Goal: Task Accomplishment & Management: Use online tool/utility

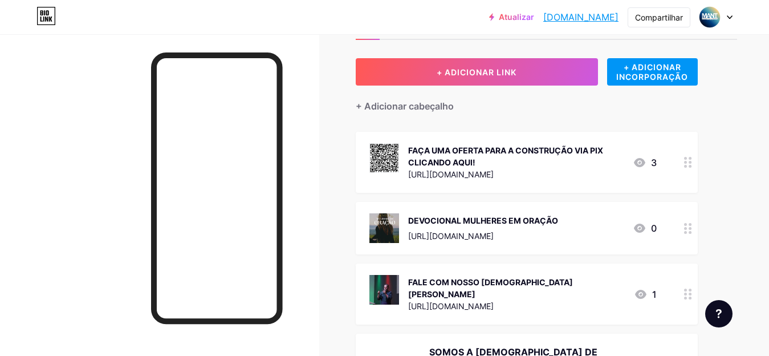
scroll to position [114, 0]
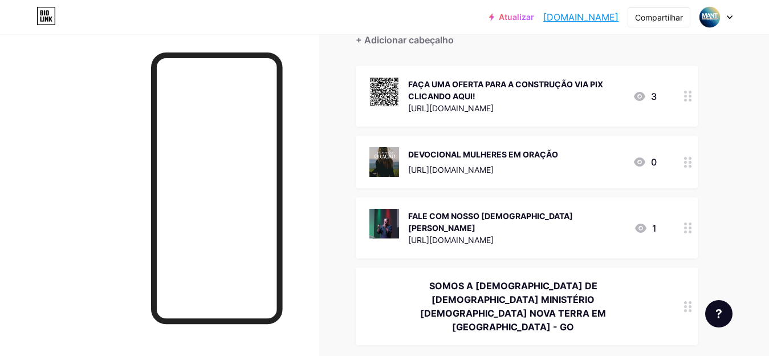
click at [651, 96] on font "3" at bounding box center [654, 96] width 6 height 11
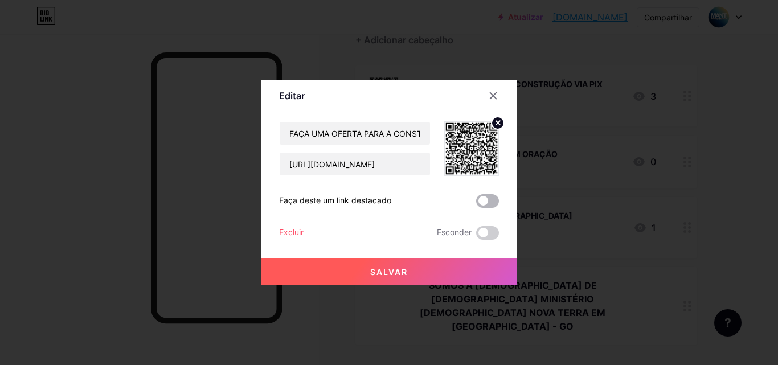
click at [491, 202] on span at bounding box center [487, 201] width 23 height 14
click at [476, 204] on input "checkbox" at bounding box center [476, 204] width 0 height 0
click at [451, 267] on button "Salvar" at bounding box center [389, 271] width 256 height 27
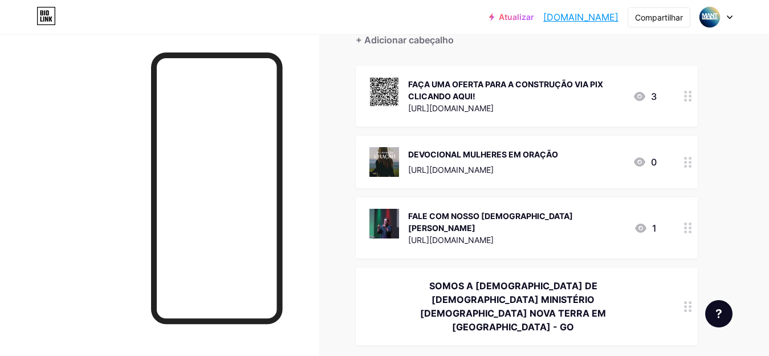
click at [503, 116] on div "FAÇA UMA OFERTA PARA A CONSTRUÇÃO VIA PIX CLICANDO AQUI! [URL][DOMAIN_NAME] 3" at bounding box center [527, 96] width 342 height 61
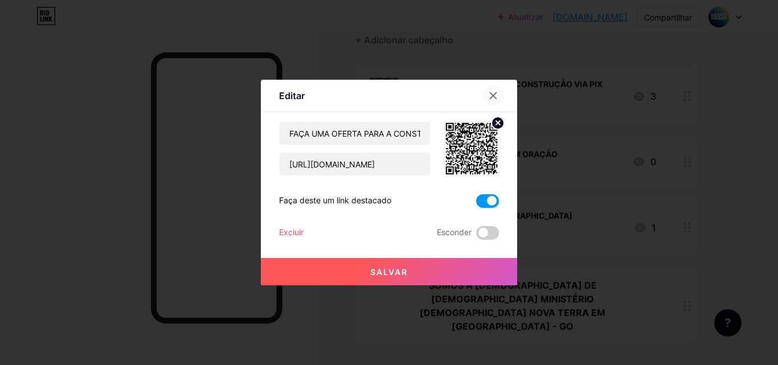
click at [490, 96] on icon at bounding box center [493, 95] width 9 height 9
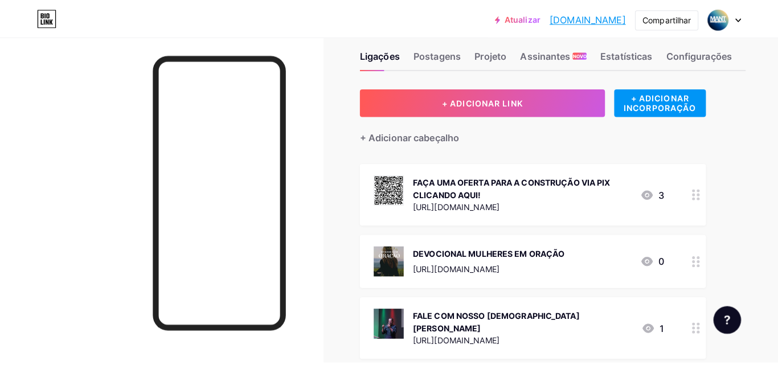
scroll to position [0, 0]
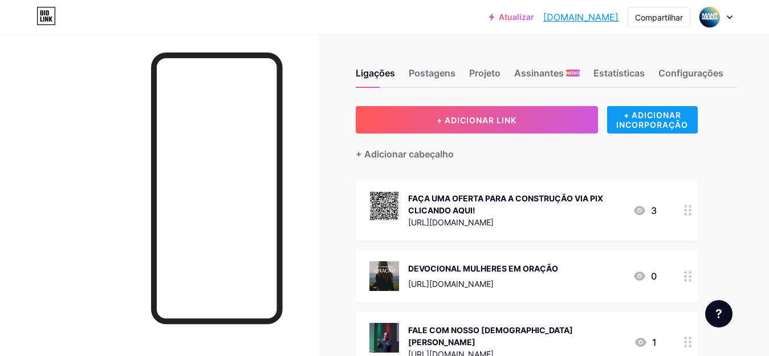
click at [652, 129] on font "+ ADICIONAR INCORPORAÇÃO" at bounding box center [652, 119] width 72 height 19
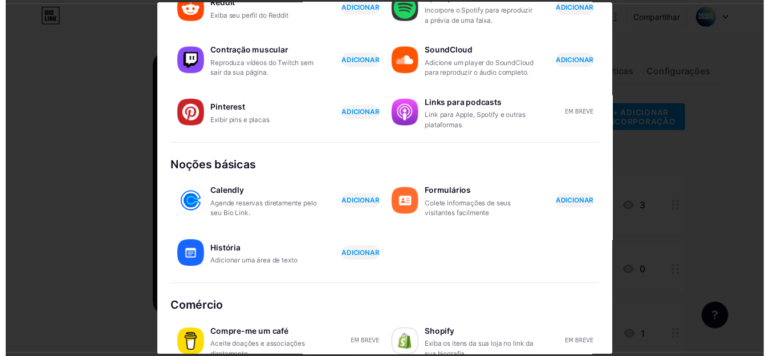
scroll to position [219, 0]
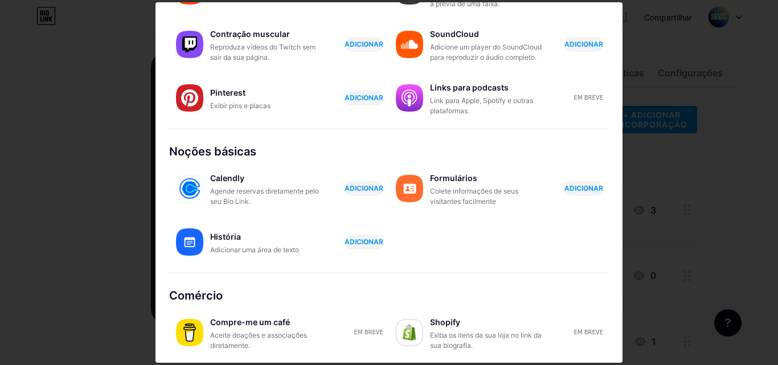
click at [765, 166] on div at bounding box center [389, 182] width 778 height 365
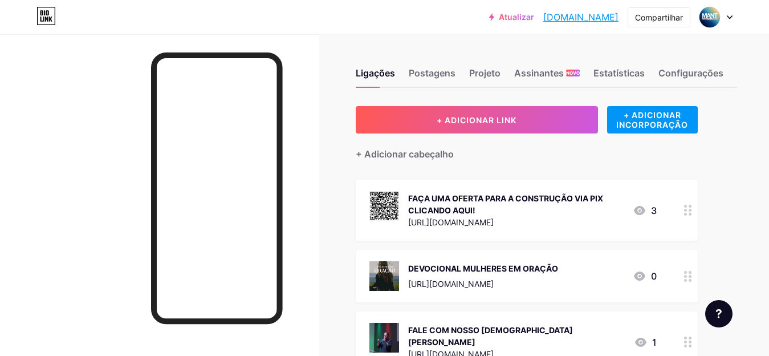
click at [40, 19] on icon at bounding box center [45, 16] width 19 height 18
